Goal: Task Accomplishment & Management: Manage account settings

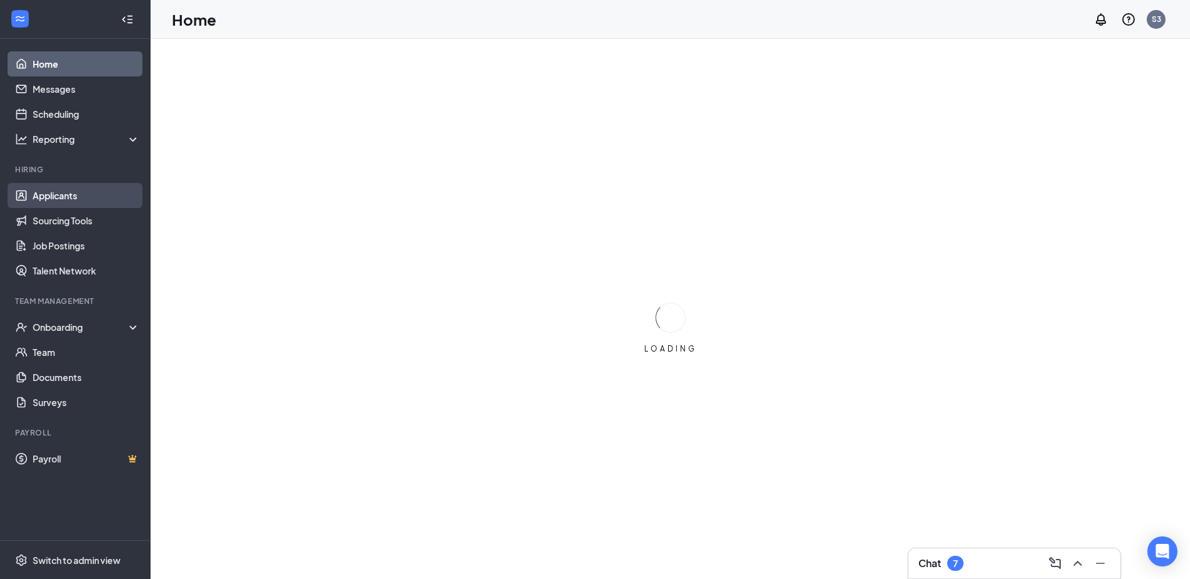
click at [63, 194] on link "Applicants" at bounding box center [86, 195] width 107 height 25
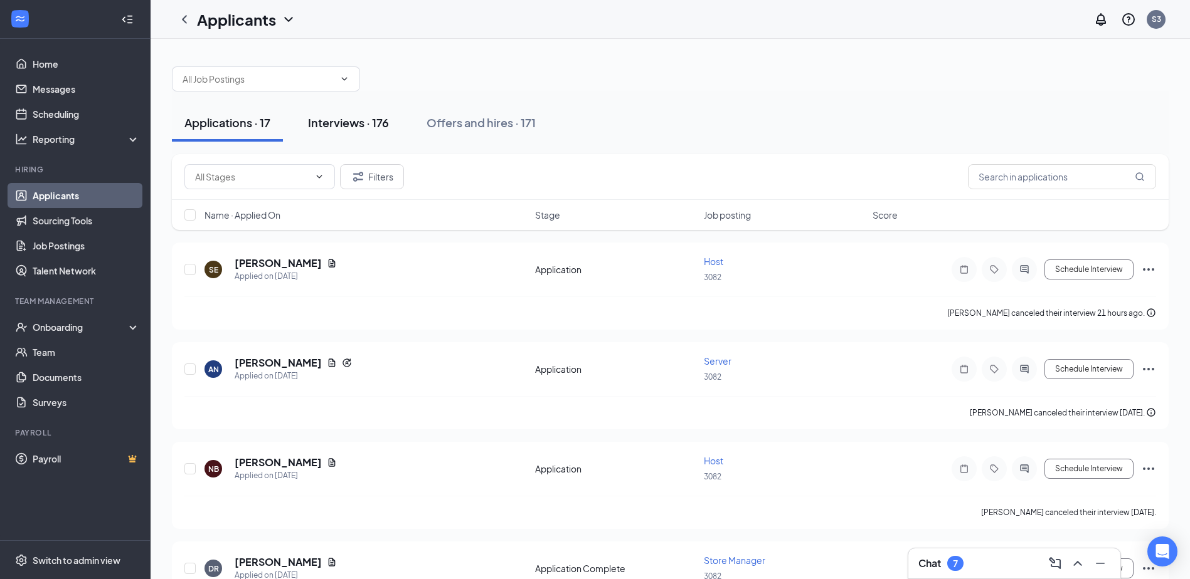
click at [346, 120] on div "Interviews · 176" at bounding box center [348, 123] width 81 height 16
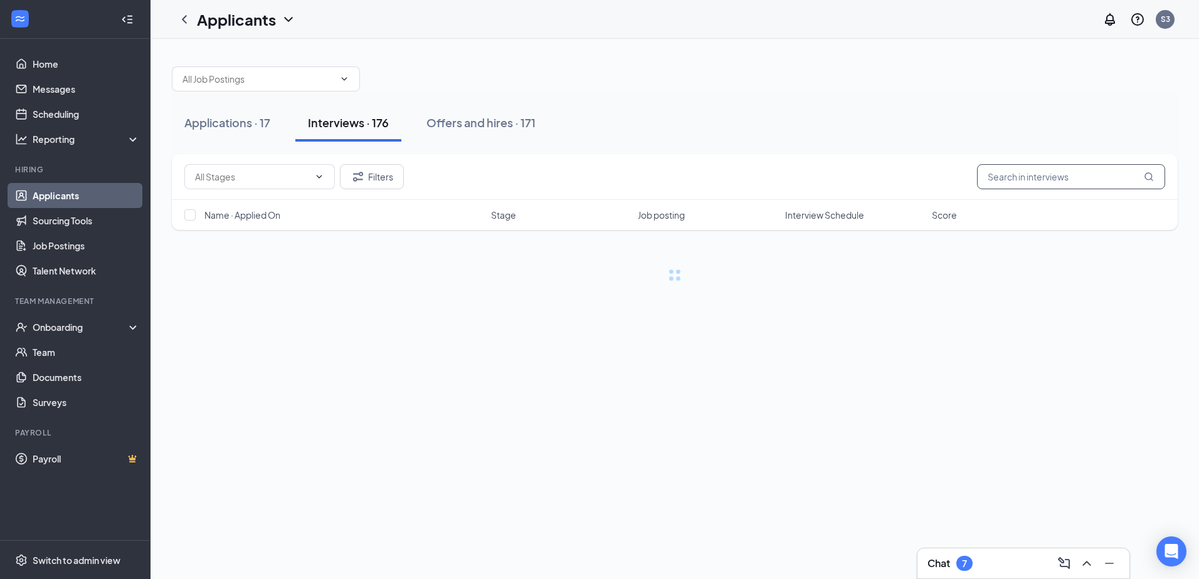
click at [1050, 188] on input "text" at bounding box center [1071, 176] width 188 height 25
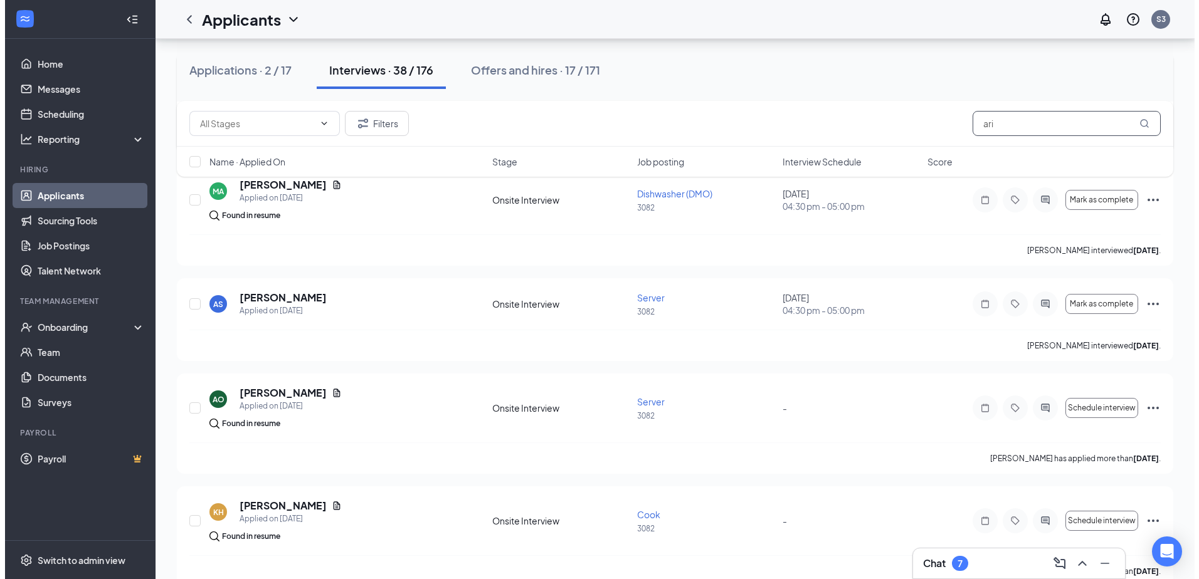
scroll to position [1442, 0]
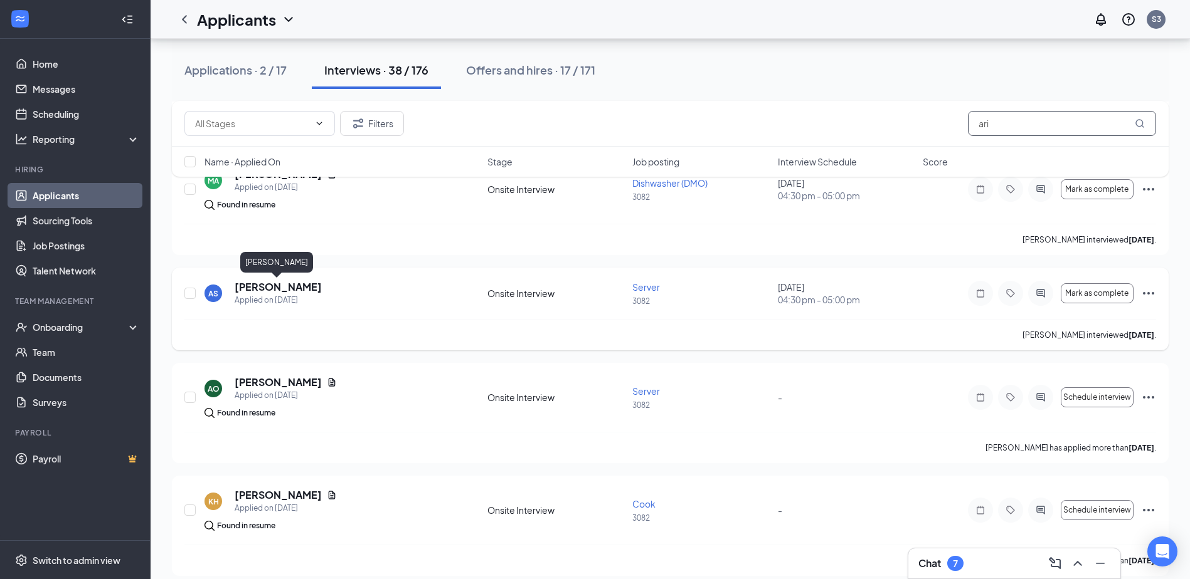
type input "ari"
click at [294, 288] on h5 "[PERSON_NAME]" at bounding box center [278, 287] width 87 height 14
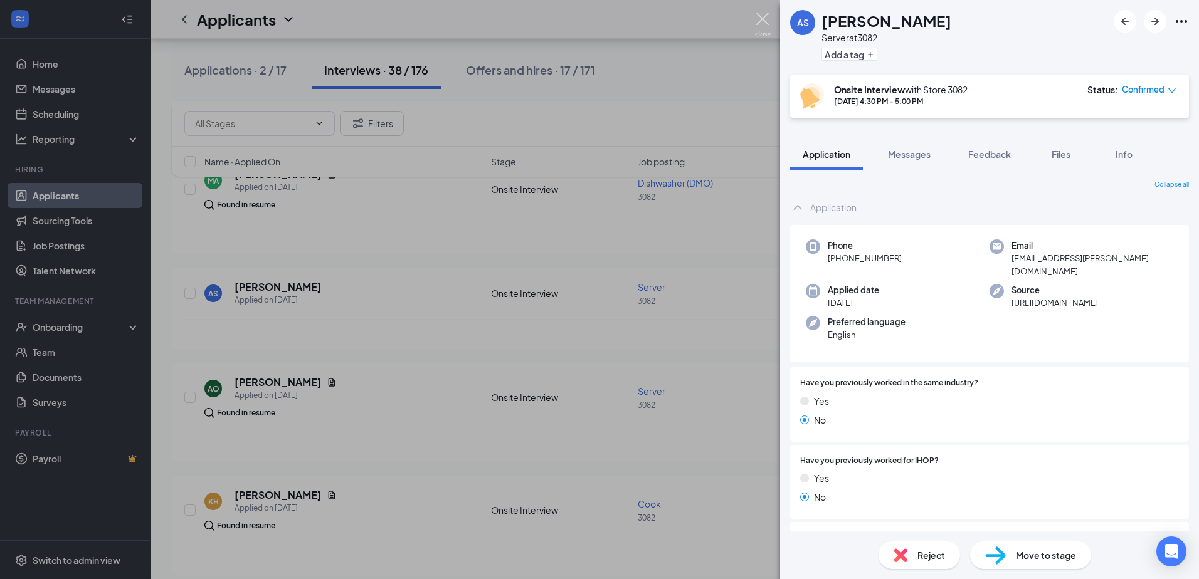
click at [761, 28] on img at bounding box center [763, 25] width 16 height 24
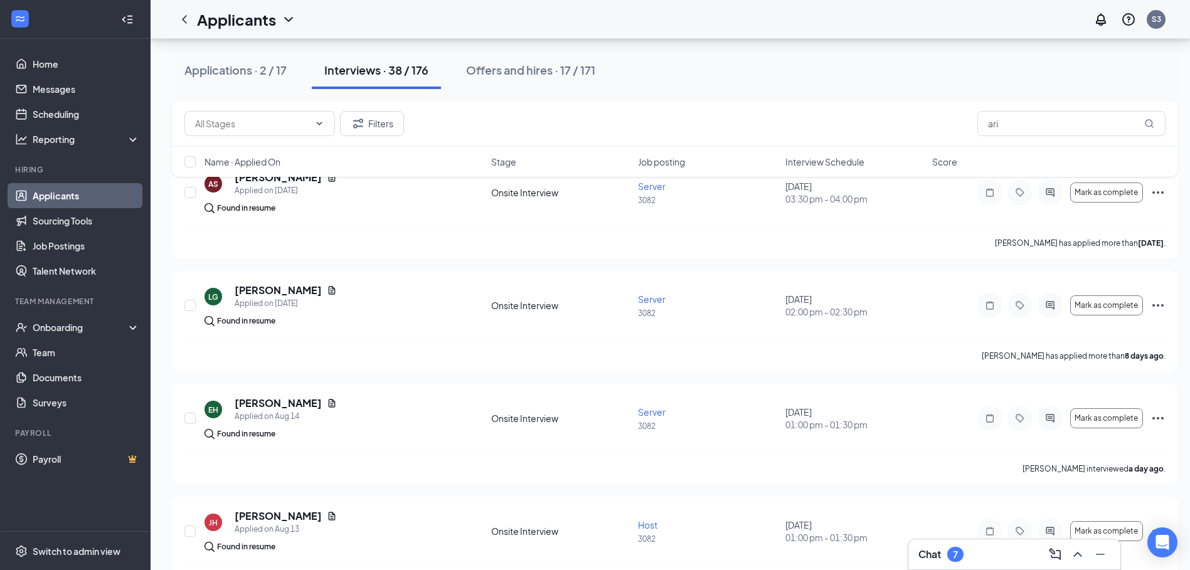
scroll to position [627, 0]
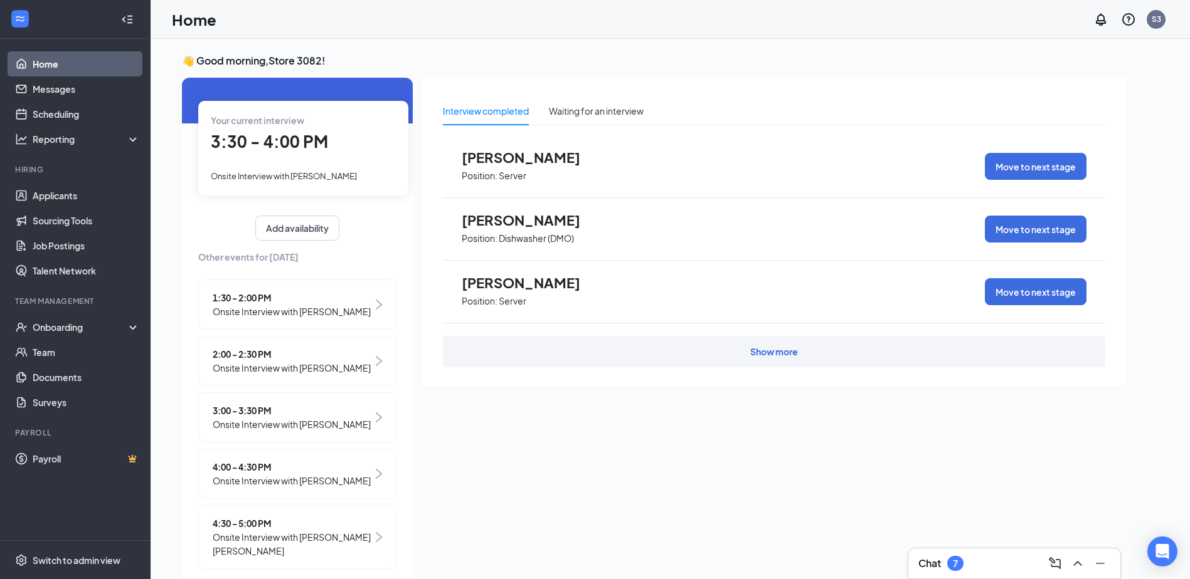
scroll to position [63, 0]
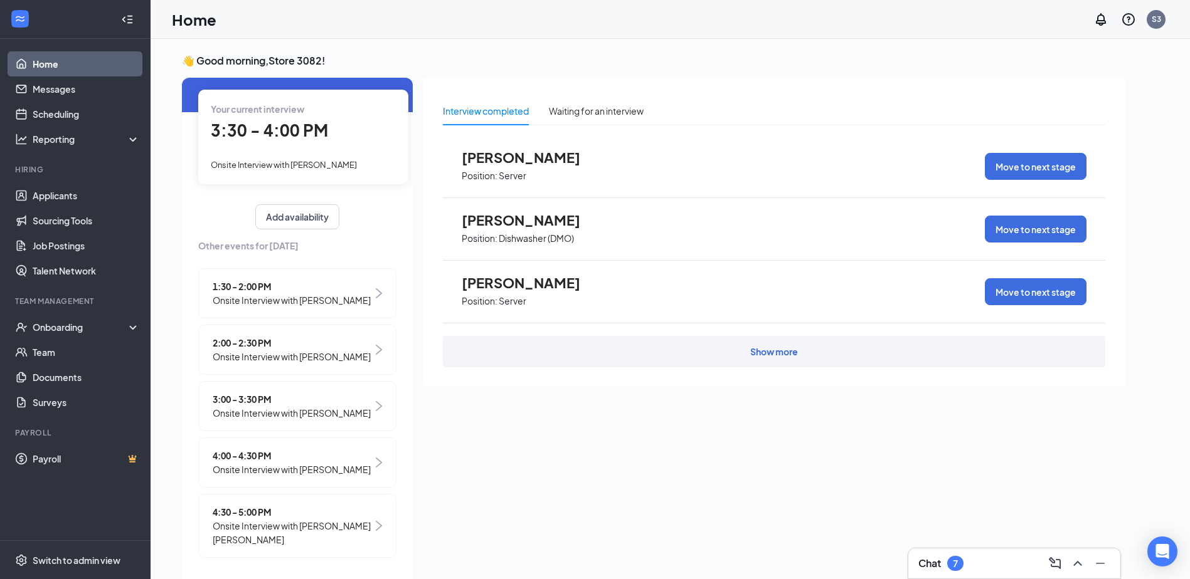
click at [291, 406] on span "3:00 - 3:30 PM" at bounding box center [292, 400] width 158 height 14
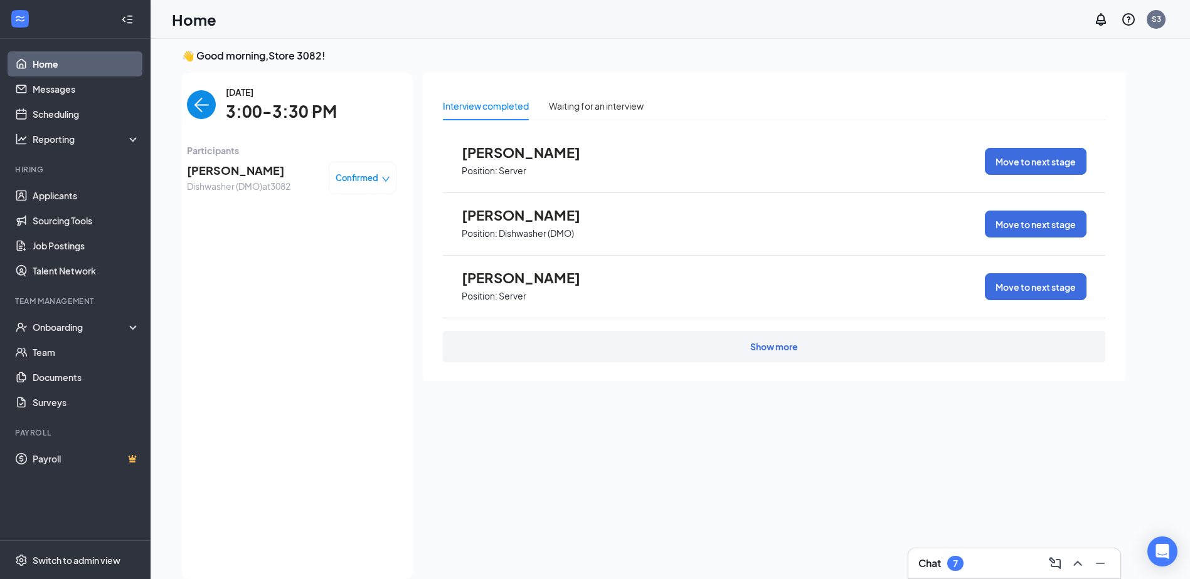
click at [191, 105] on img "back-button" at bounding box center [201, 104] width 29 height 29
